Goal: Entertainment & Leisure: Consume media (video, audio)

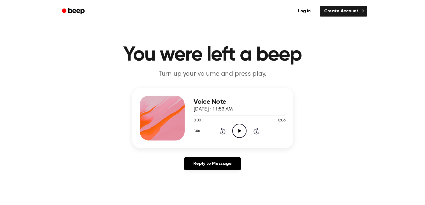
click at [241, 132] on icon "Play Audio" at bounding box center [239, 130] width 14 height 14
click at [234, 132] on icon "Play Audio" at bounding box center [239, 130] width 14 height 14
click at [242, 131] on icon "Play Audio" at bounding box center [239, 130] width 14 height 14
click at [236, 126] on icon "Play Audio" at bounding box center [239, 130] width 14 height 14
click at [233, 130] on icon "Play Audio" at bounding box center [239, 130] width 14 height 14
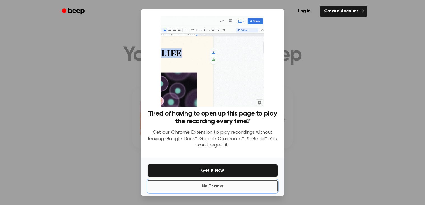
click at [241, 186] on button "No Thanks" at bounding box center [213, 186] width 130 height 12
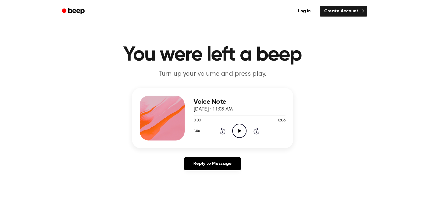
click at [240, 129] on icon "Play Audio" at bounding box center [239, 130] width 14 height 14
click at [241, 127] on icon "Play Audio" at bounding box center [239, 130] width 14 height 14
click at [239, 131] on icon at bounding box center [239, 131] width 3 height 4
click at [236, 128] on icon "Play Audio" at bounding box center [239, 130] width 14 height 14
click at [237, 129] on icon "Play Audio" at bounding box center [239, 130] width 14 height 14
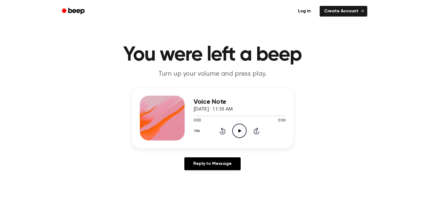
click at [235, 129] on icon "Play Audio" at bounding box center [239, 130] width 14 height 14
